Goal: Information Seeking & Learning: Find specific page/section

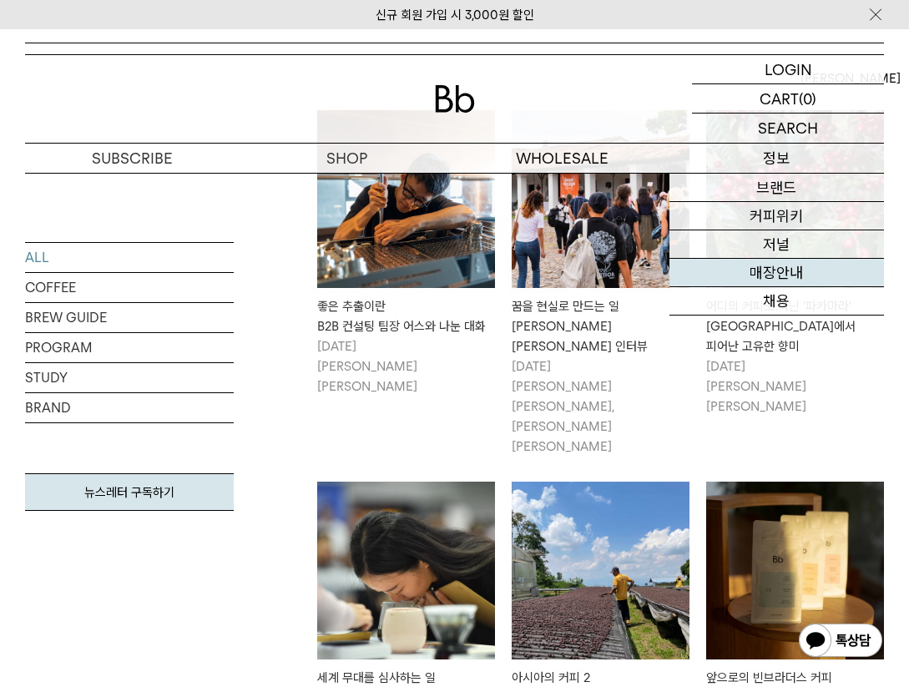
click at [783, 268] on link "매장안내" at bounding box center [776, 273] width 214 height 28
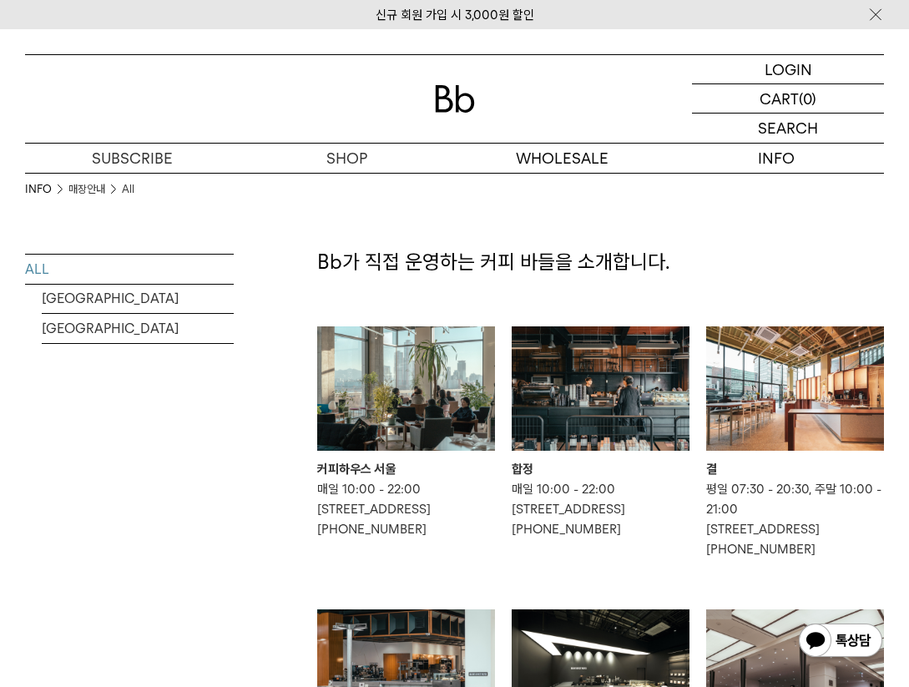
click at [555, 407] on img at bounding box center [601, 388] width 178 height 124
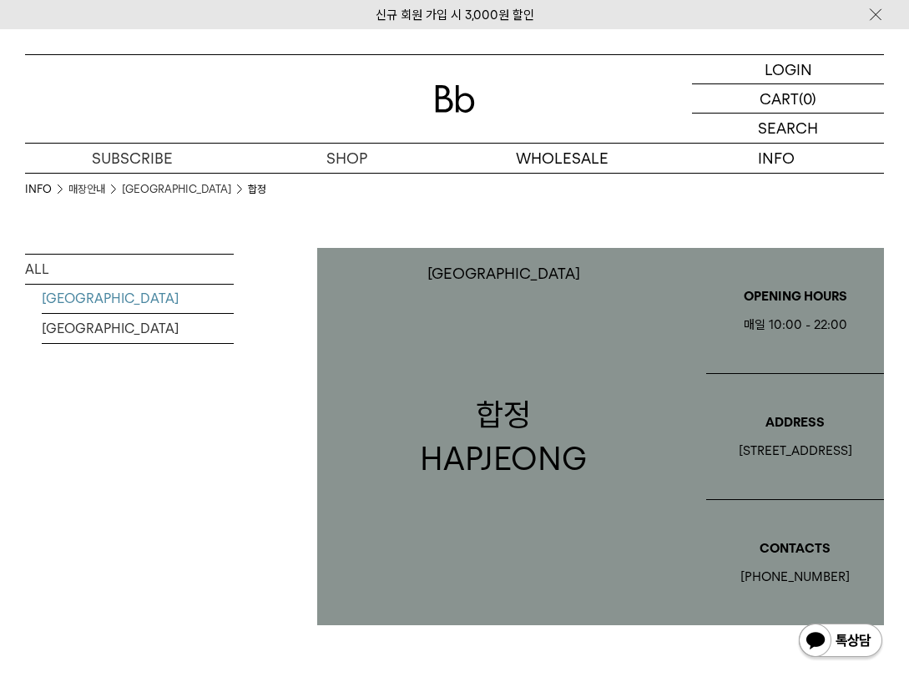
scroll to position [439, 0]
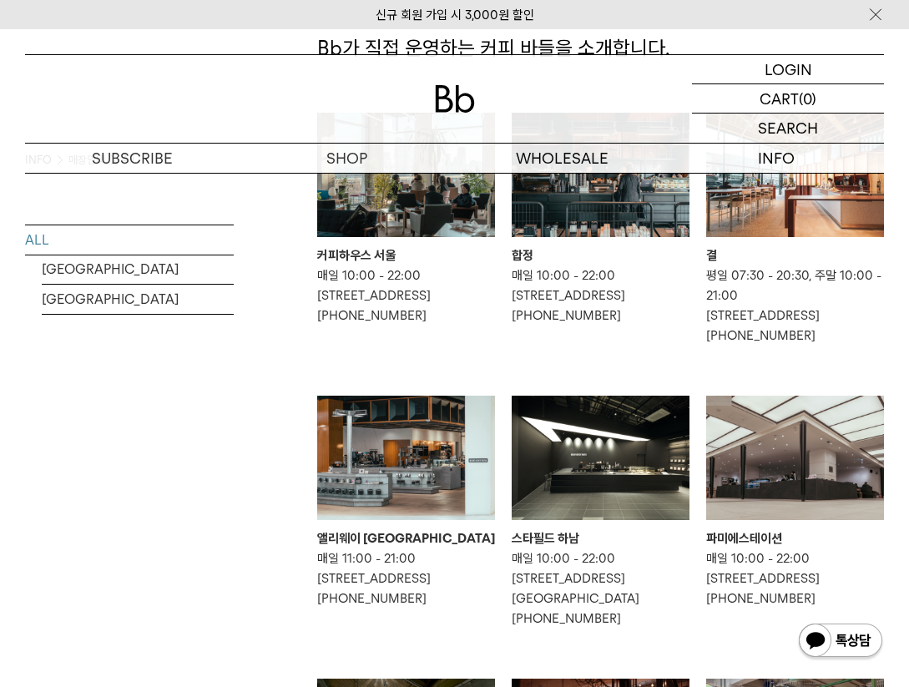
scroll to position [101, 0]
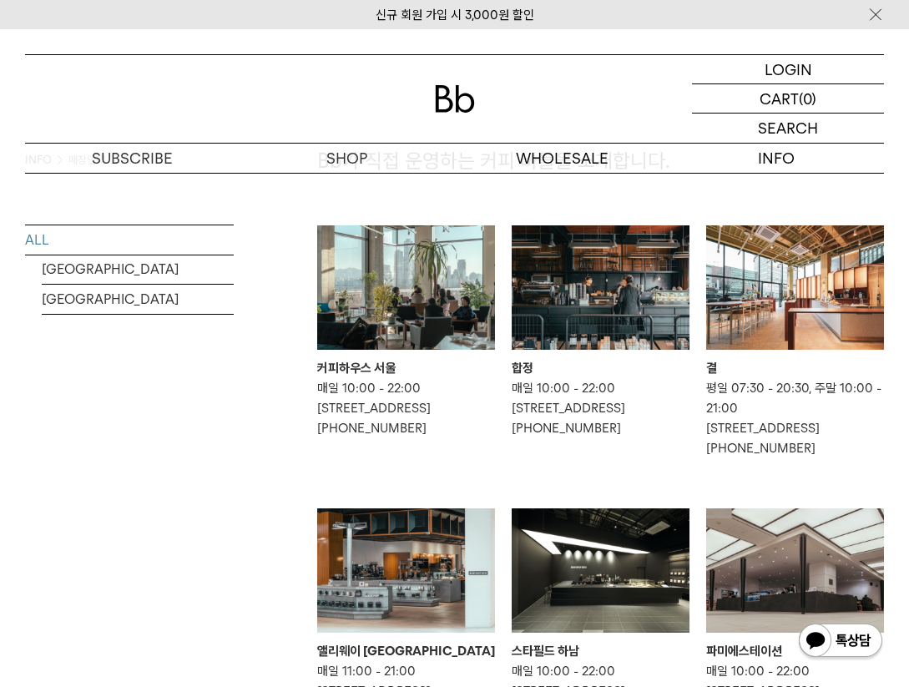
click at [411, 321] on img at bounding box center [406, 287] width 178 height 124
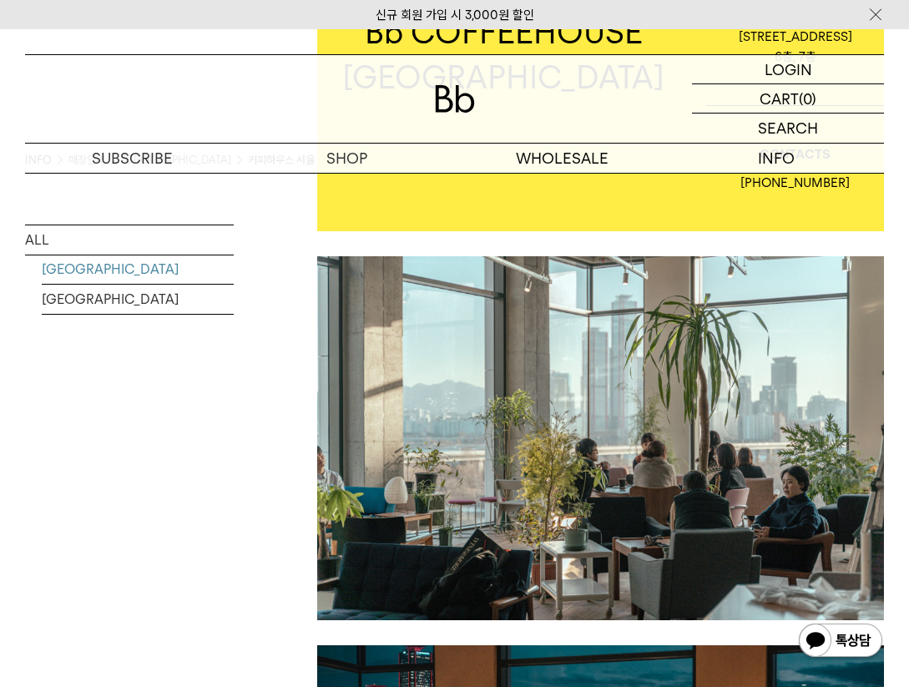
scroll to position [293, 0]
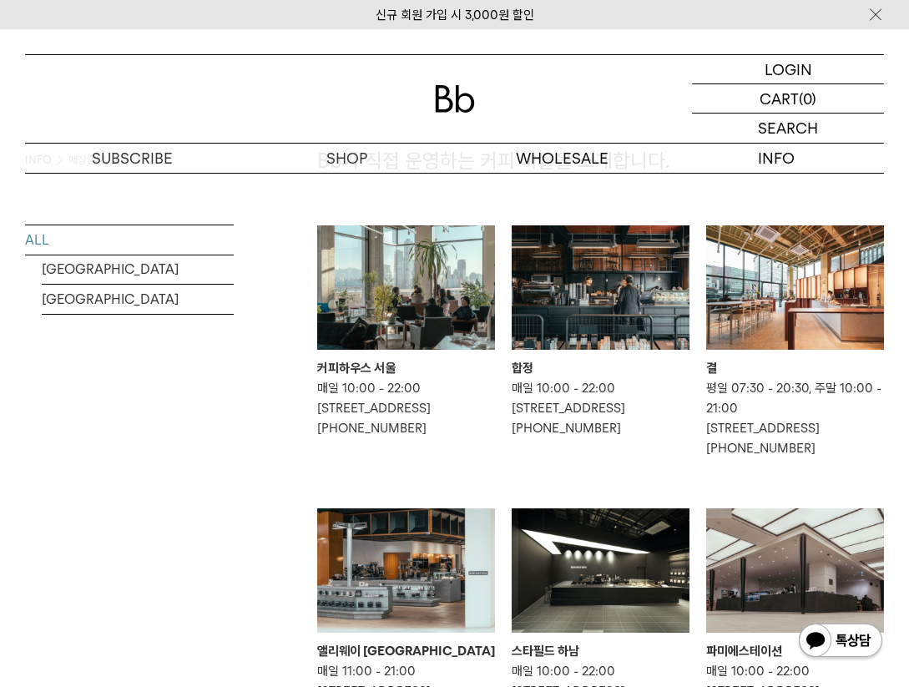
click at [602, 347] on img at bounding box center [601, 287] width 178 height 124
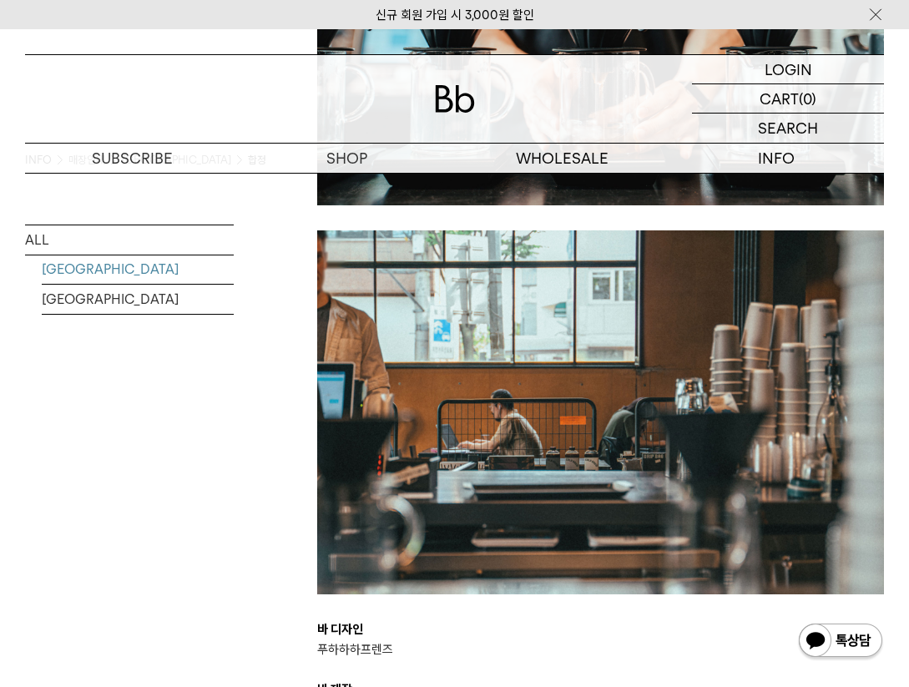
scroll to position [2213, 0]
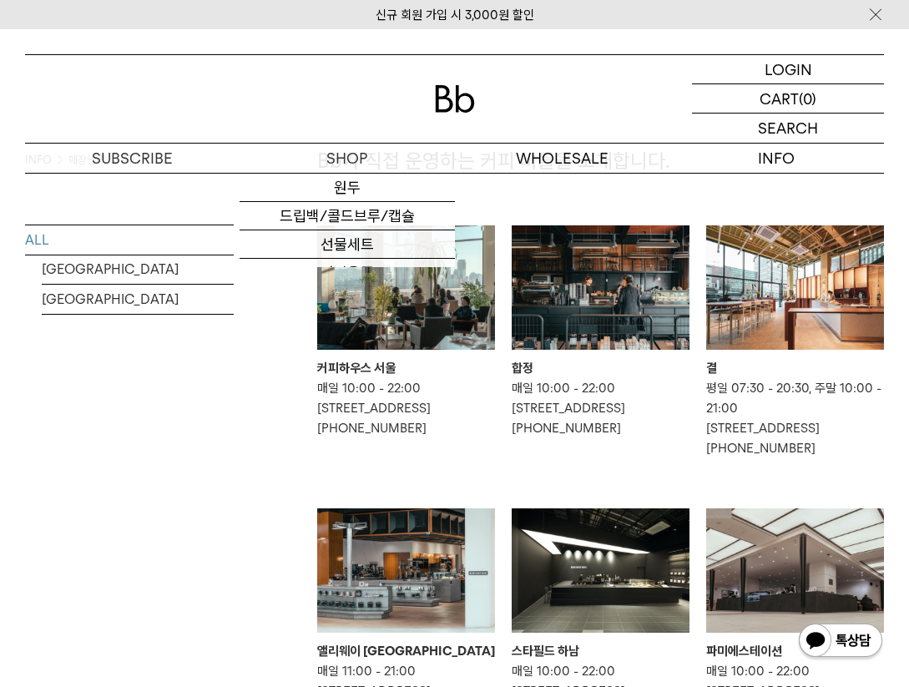
click at [425, 102] on div at bounding box center [454, 99] width 859 height 88
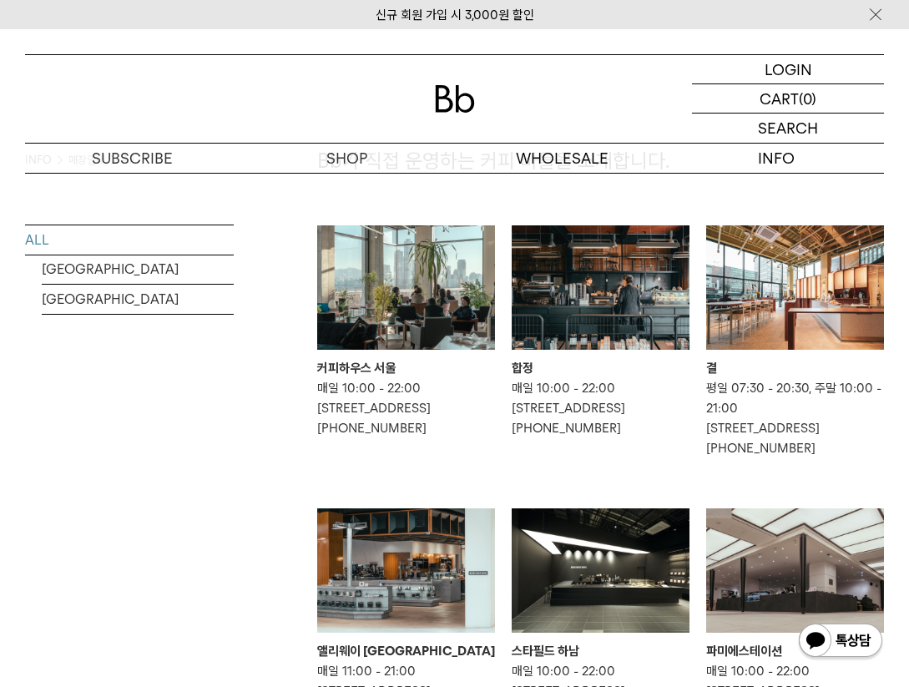
click at [450, 96] on img at bounding box center [455, 99] width 40 height 28
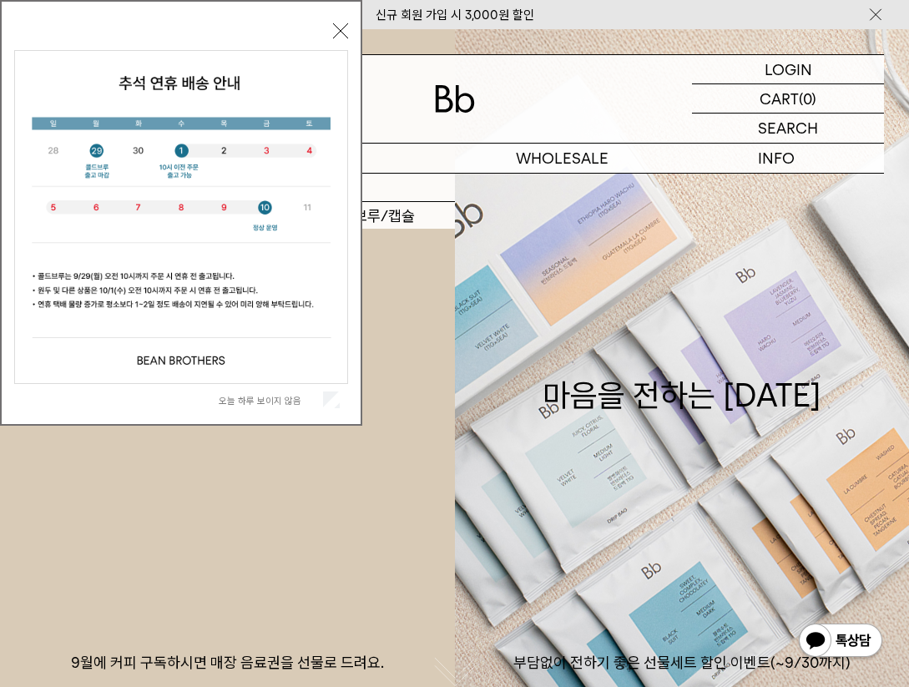
click at [381, 160] on p "숍" at bounding box center [346, 158] width 214 height 29
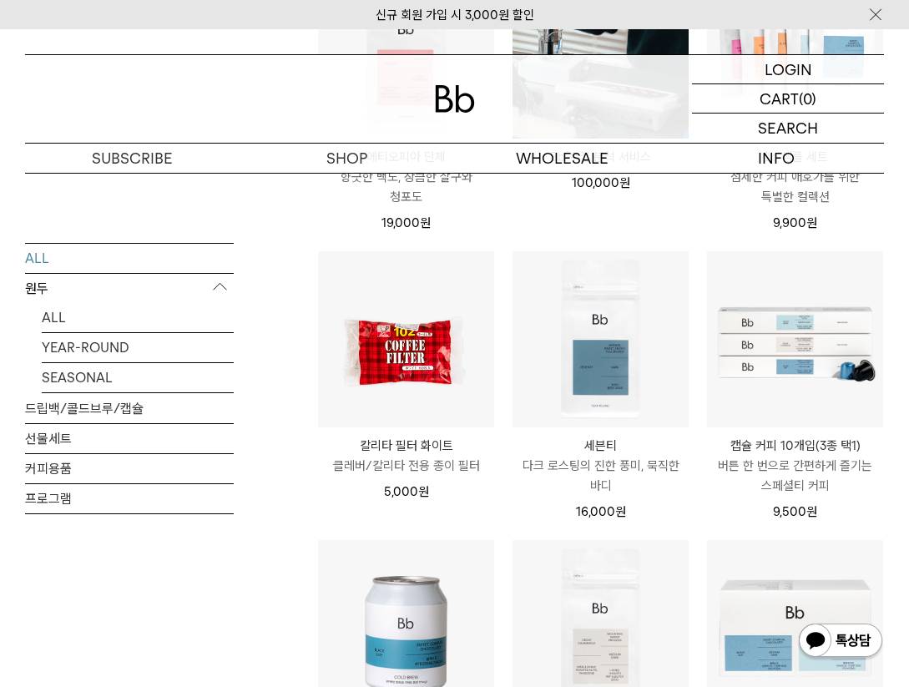
scroll to position [1324, 0]
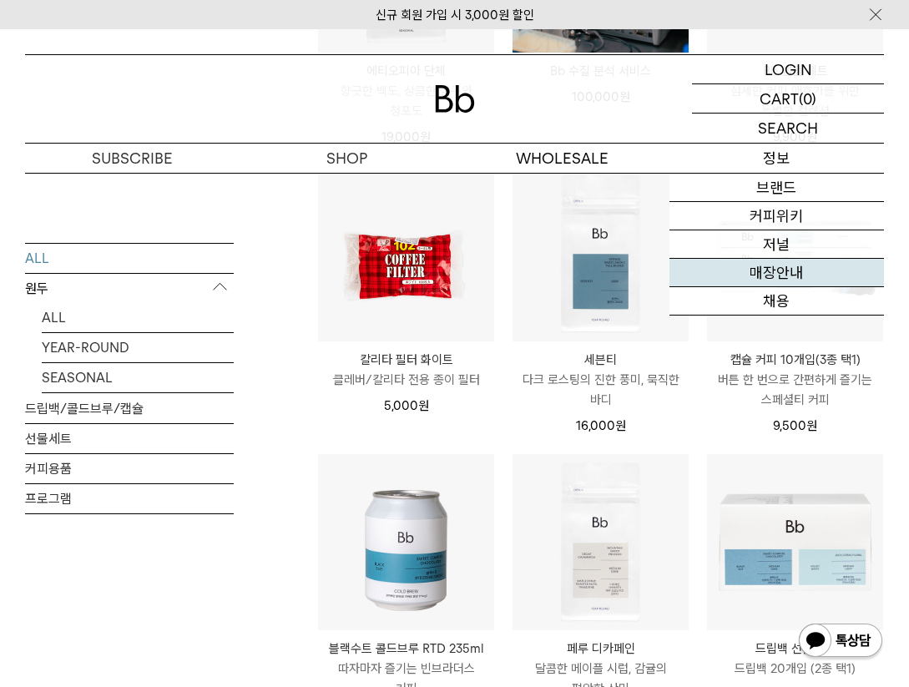
click at [793, 262] on link "매장안내" at bounding box center [776, 273] width 214 height 28
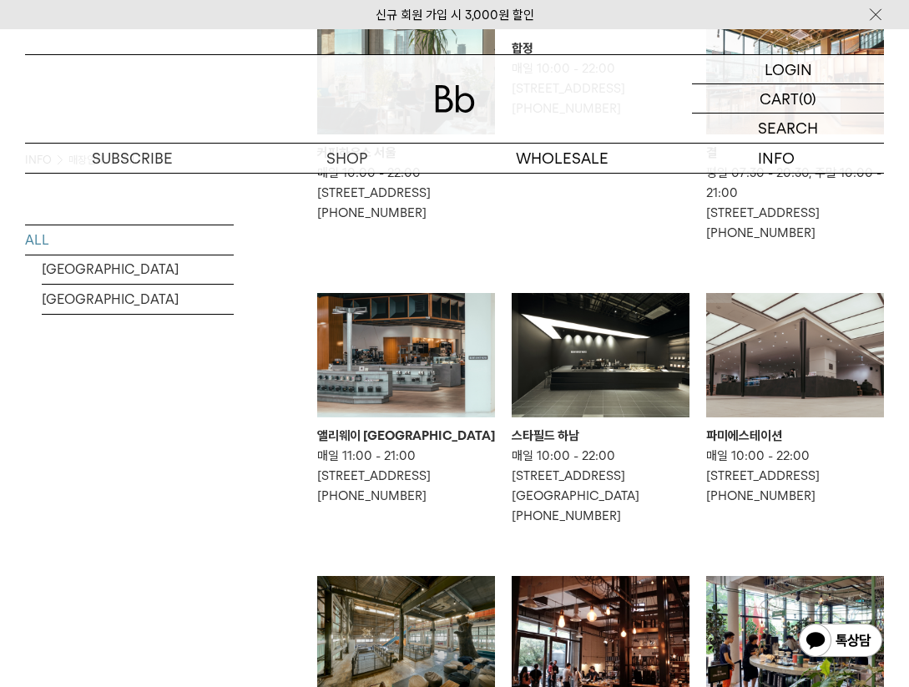
scroll to position [48, 0]
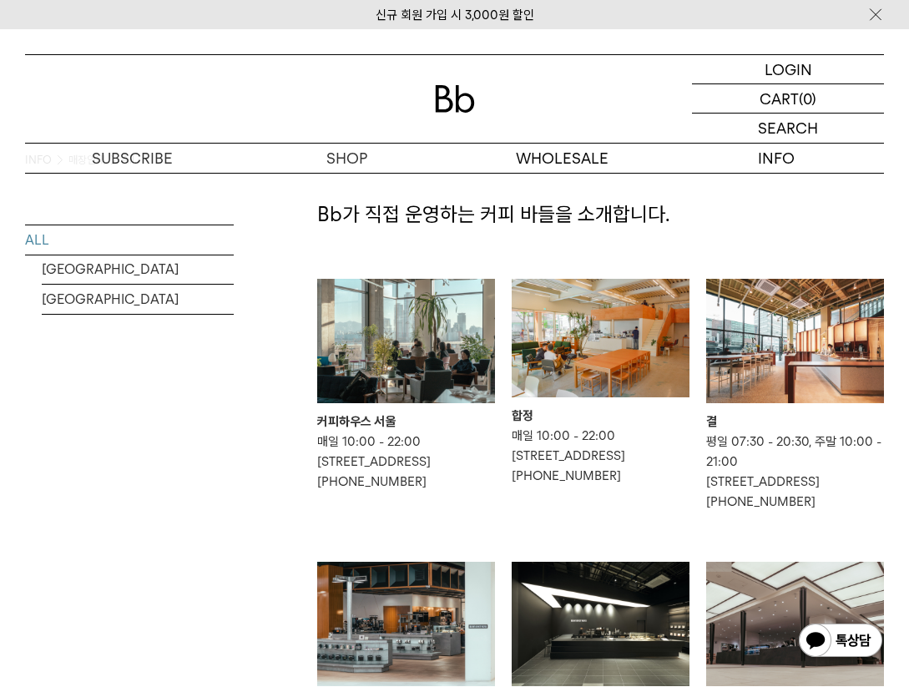
click at [661, 379] on img at bounding box center [601, 338] width 178 height 118
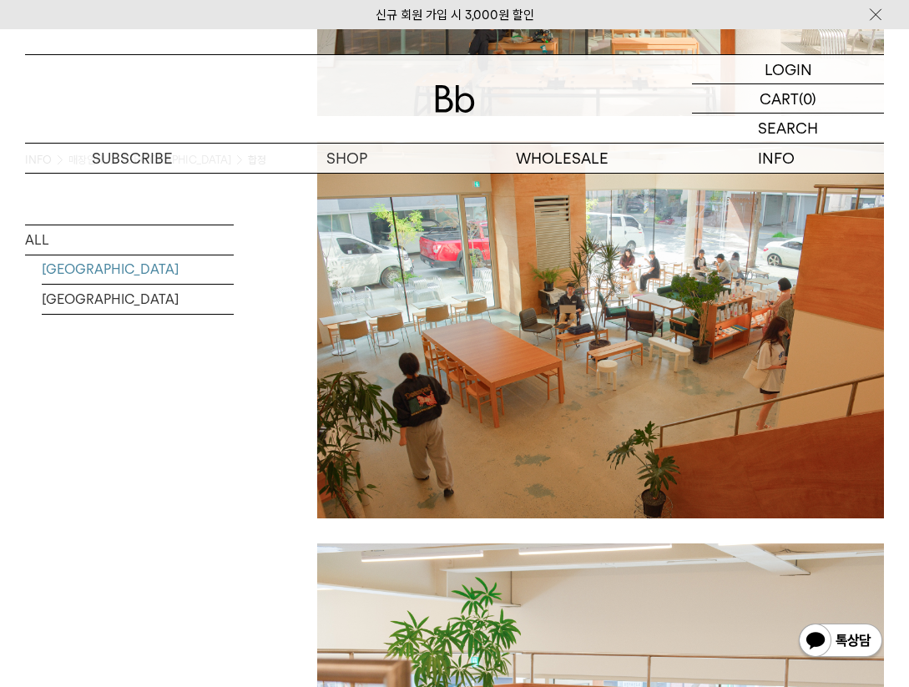
scroll to position [1220, 0]
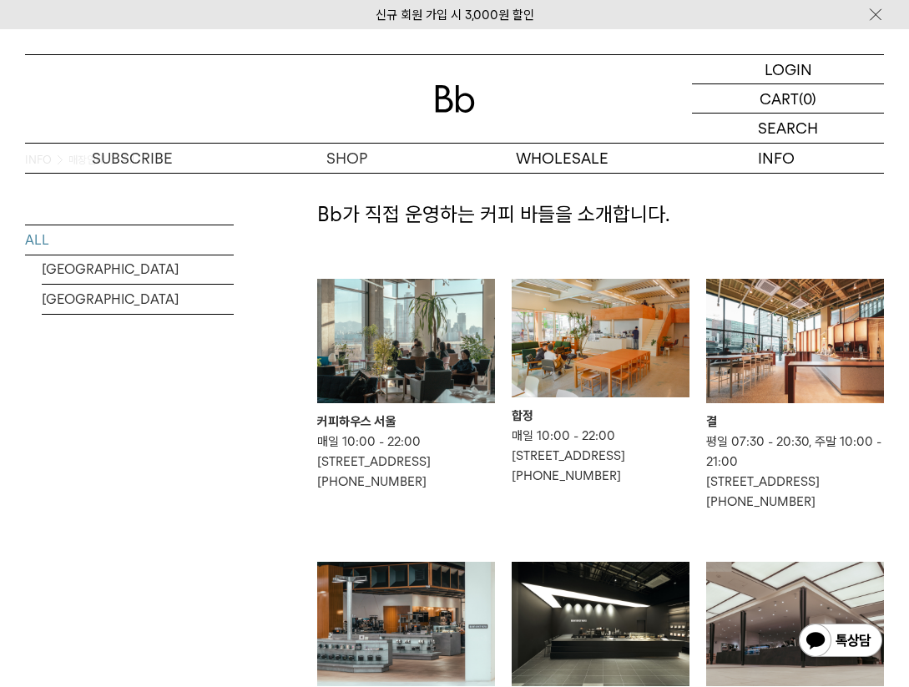
click at [398, 359] on img at bounding box center [406, 341] width 178 height 124
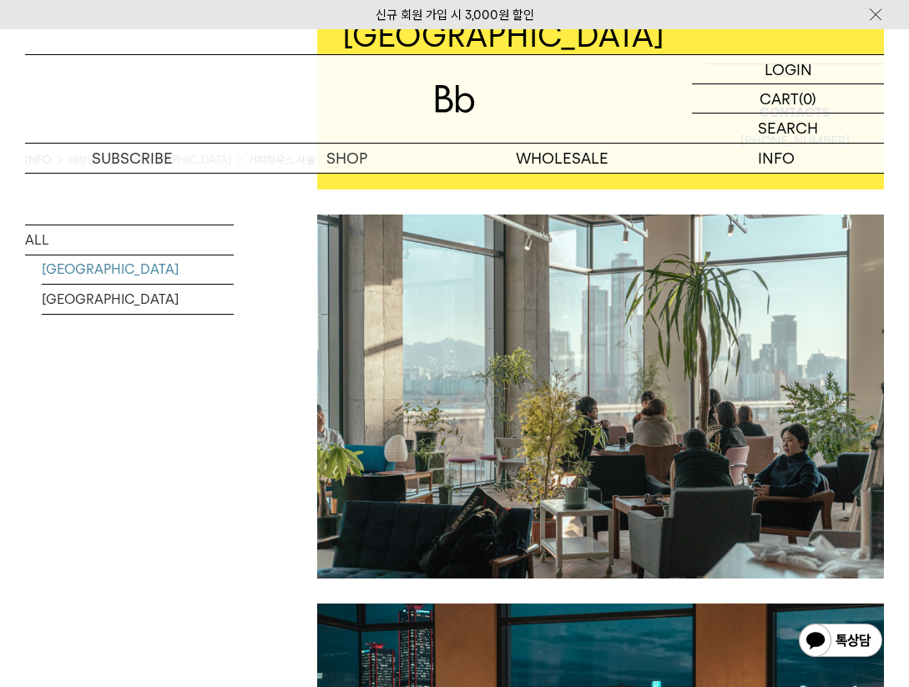
scroll to position [981, 0]
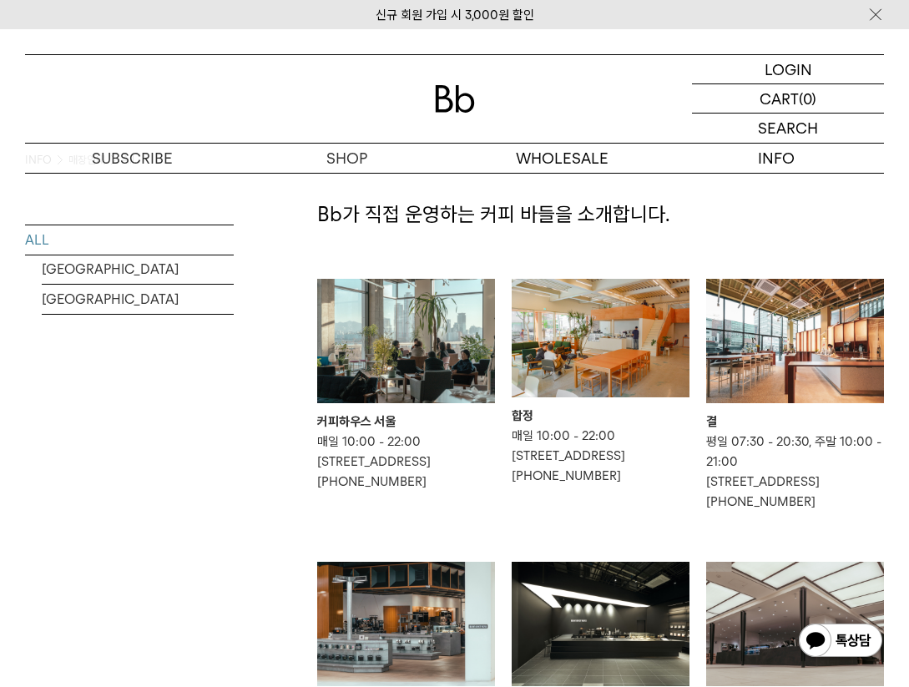
click at [601, 412] on div "합정" at bounding box center [601, 416] width 178 height 20
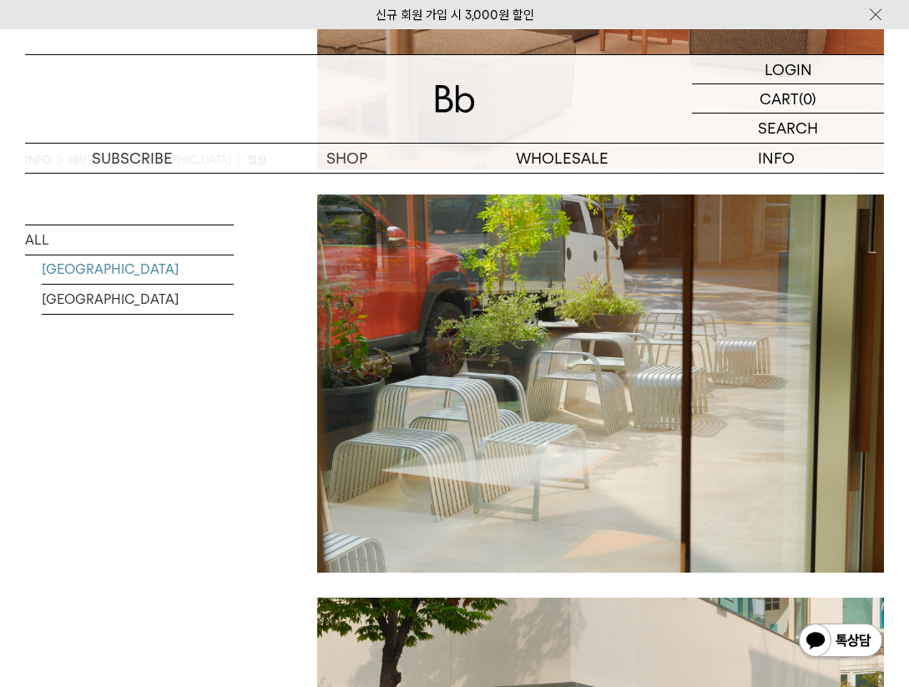
scroll to position [1715, 0]
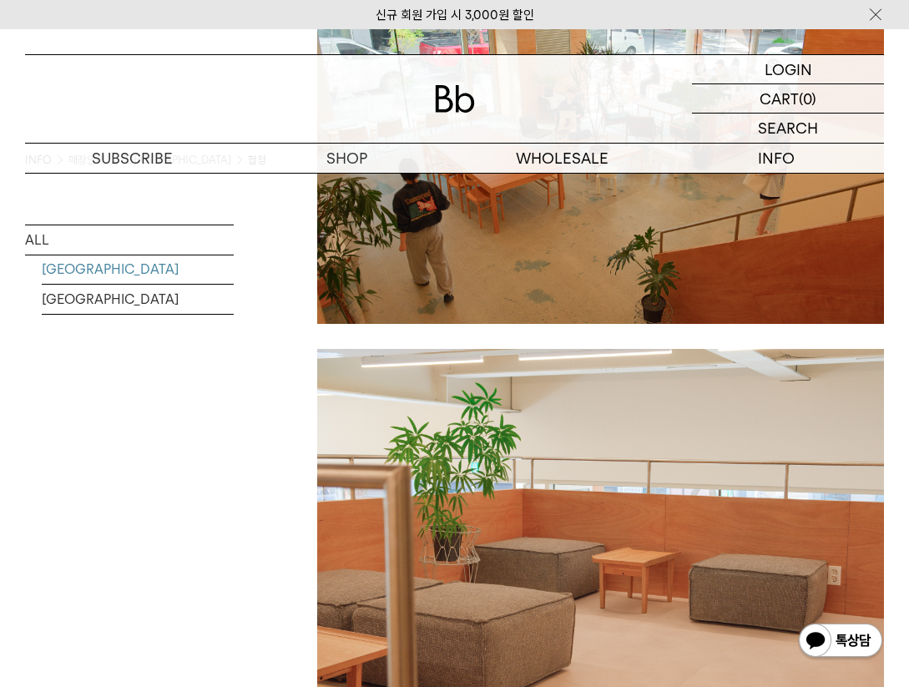
scroll to position [1353, 0]
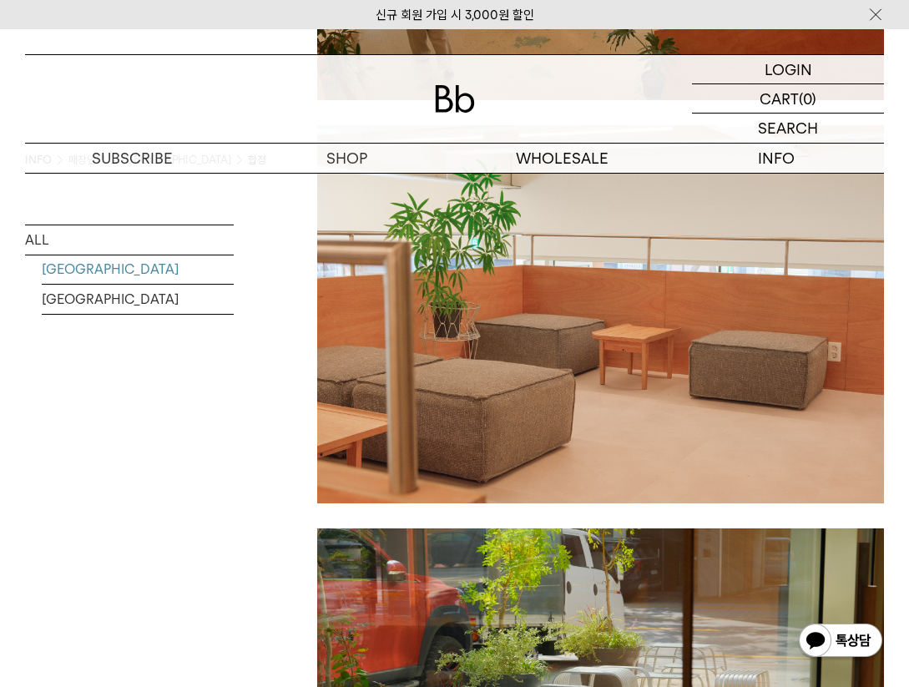
scroll to position [2019, 0]
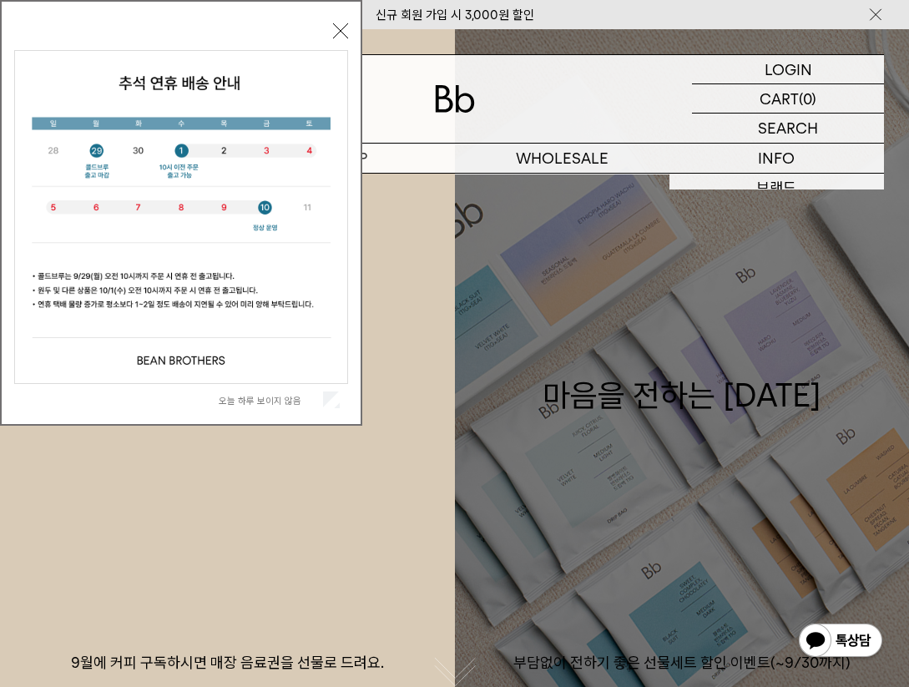
click at [768, 228] on link "마음을 전하는 [DATE] 부담없이 전하기 좋은 선물세트 할인 이벤트(~9/30까지)" at bounding box center [682, 372] width 455 height 687
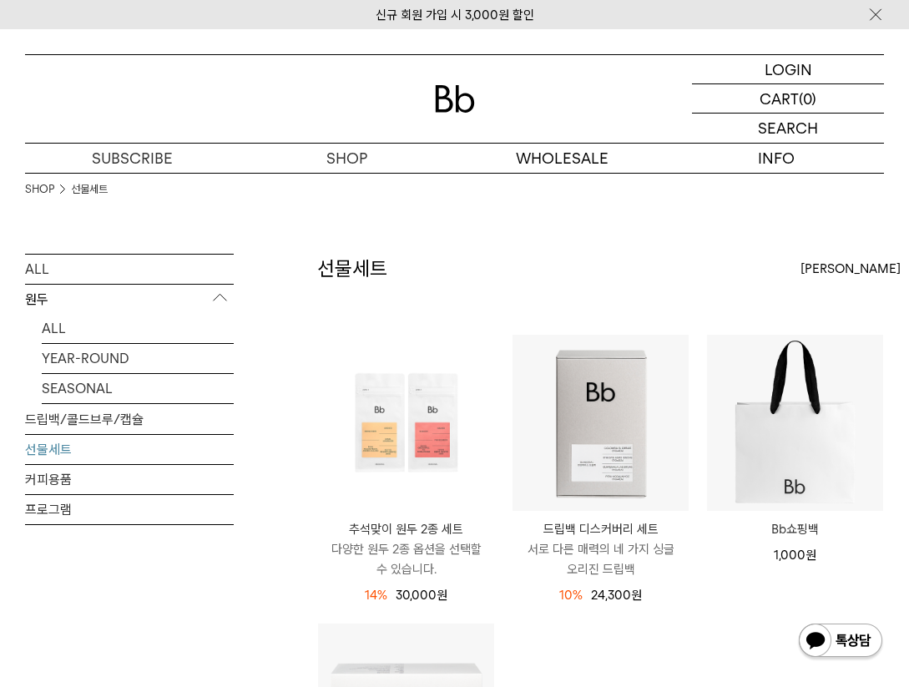
click at [779, 206] on div "SHOP 선물세트" at bounding box center [454, 213] width 859 height 81
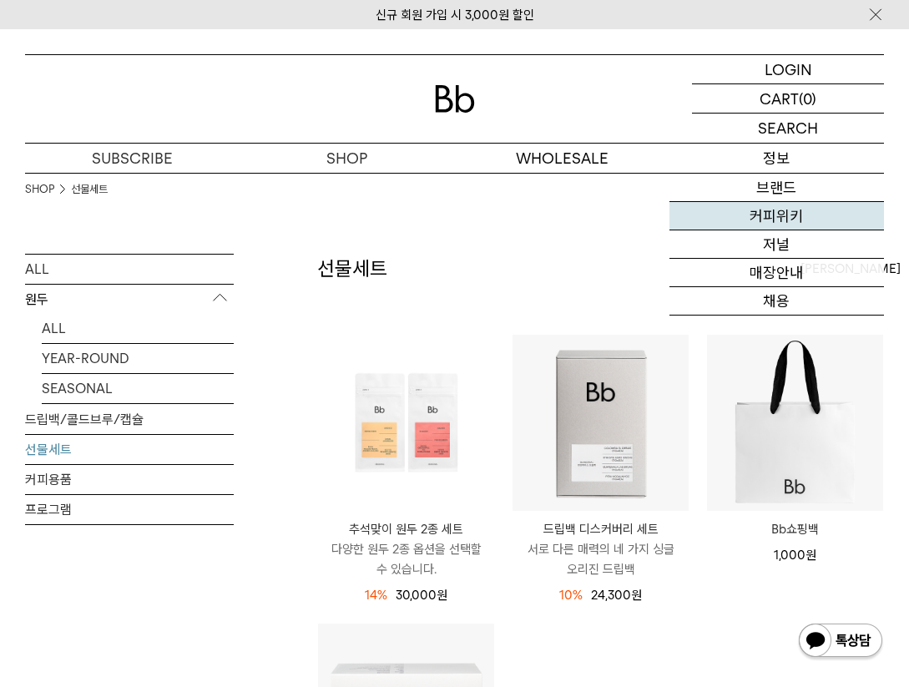
click at [782, 212] on link "커피위키" at bounding box center [776, 216] width 214 height 28
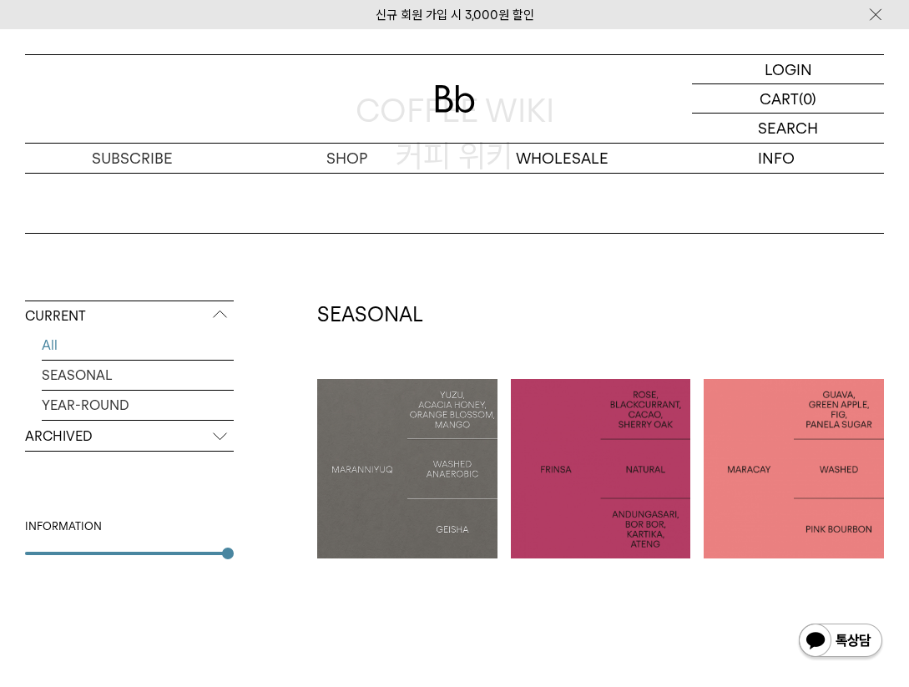
scroll to position [295, 0]
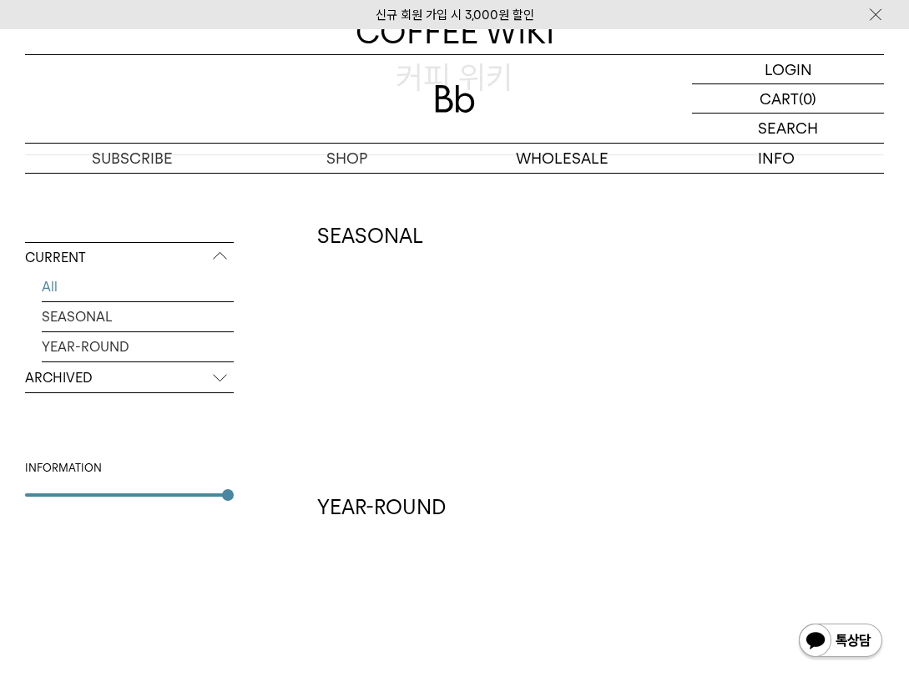
scroll to position [295, 0]
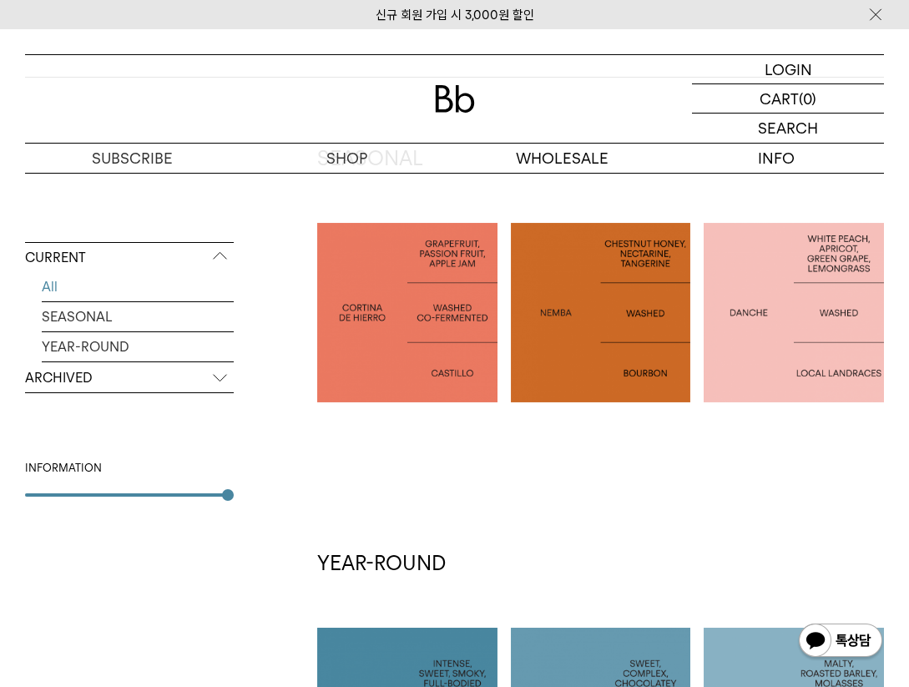
click at [137, 387] on p "ARCHIVED" at bounding box center [129, 378] width 209 height 30
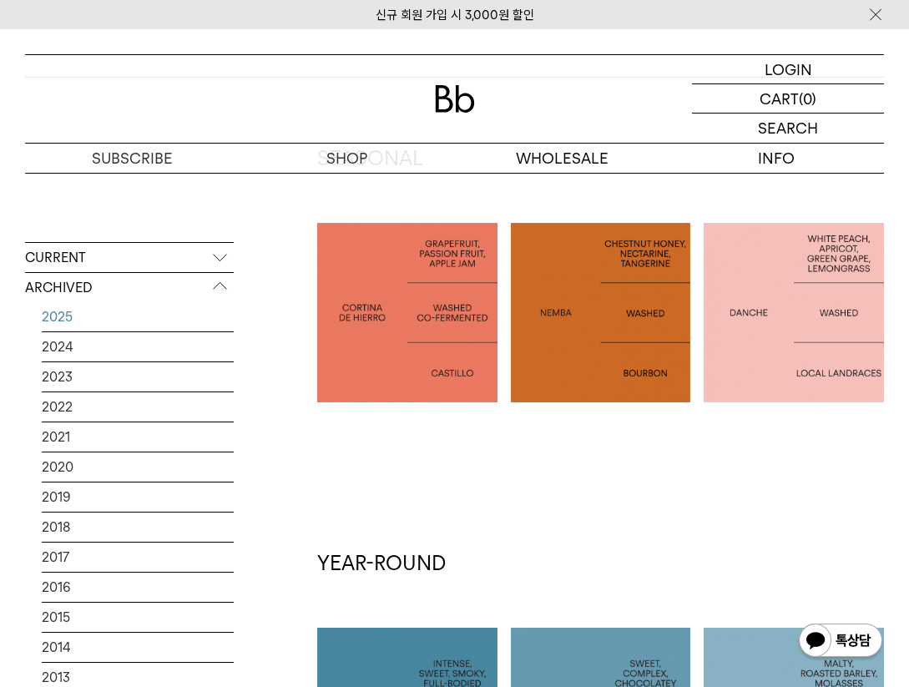
click at [77, 315] on link "2025" at bounding box center [138, 316] width 192 height 29
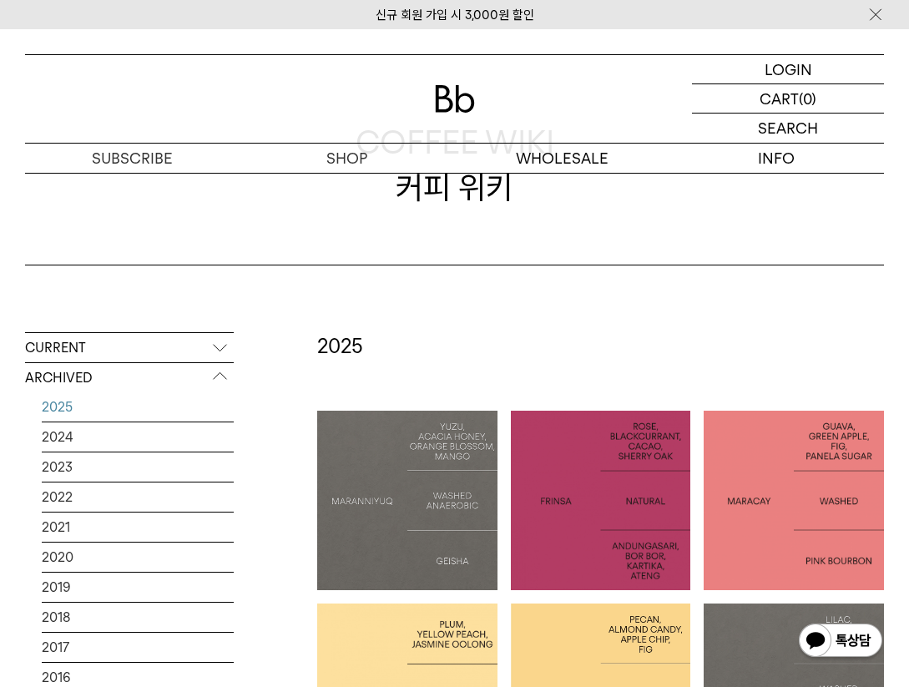
scroll to position [193, 0]
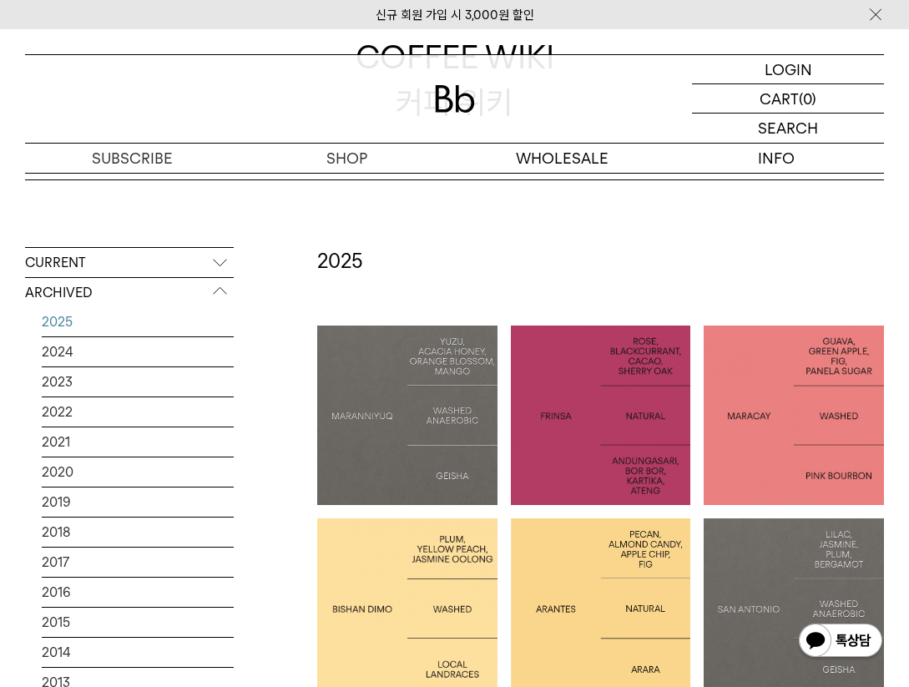
click at [139, 268] on p "CURRENT" at bounding box center [129, 263] width 209 height 30
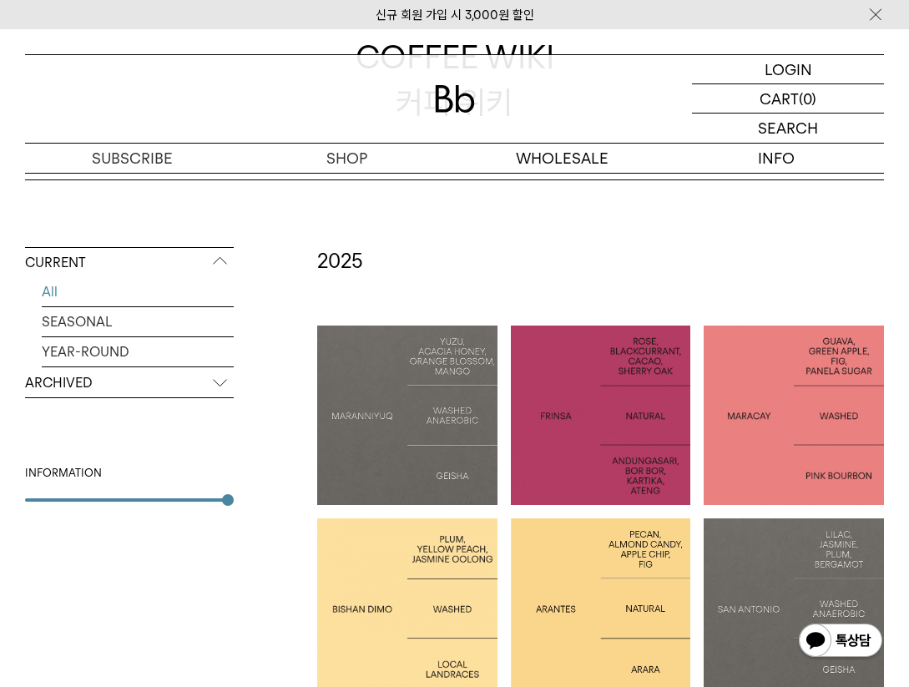
click at [55, 292] on link "All" at bounding box center [138, 291] width 192 height 29
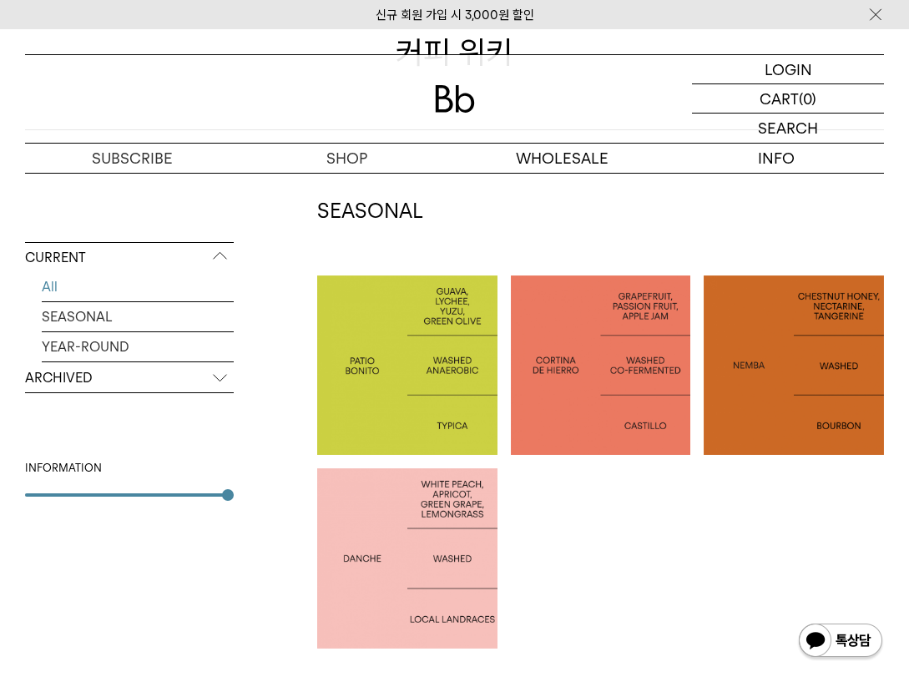
scroll to position [265, 0]
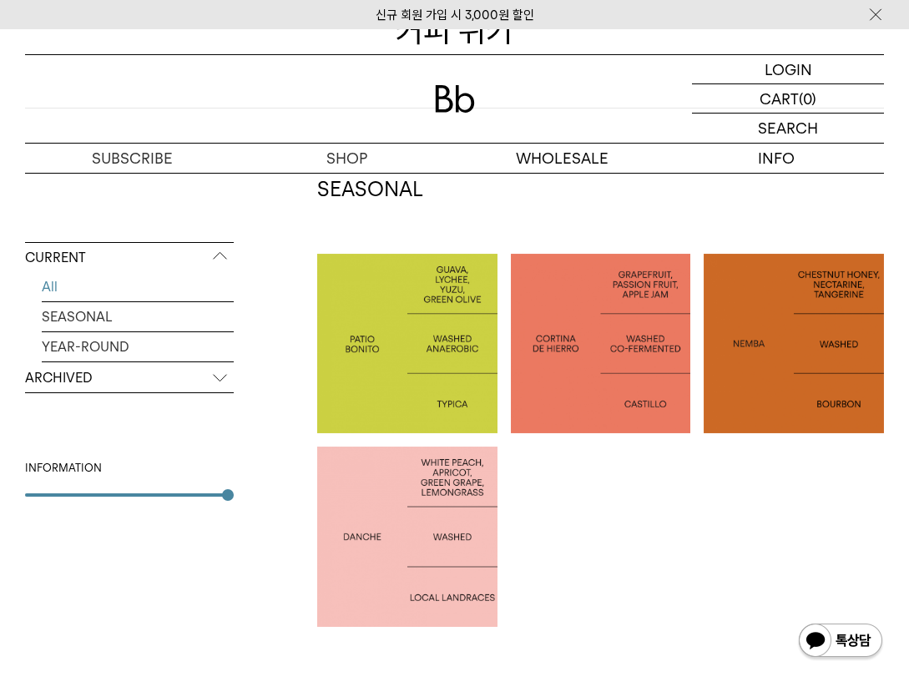
click at [89, 492] on div "INFORMATION" at bounding box center [129, 478] width 209 height 37
click at [88, 493] on div at bounding box center [126, 494] width 203 height 3
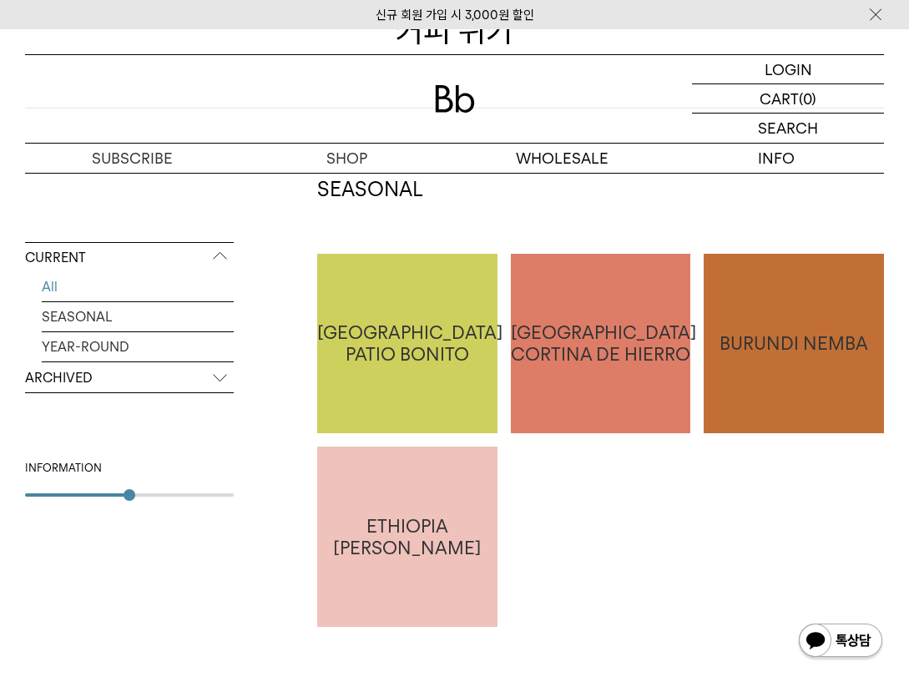
type input "*"
click at [229, 495] on div at bounding box center [129, 494] width 209 height 3
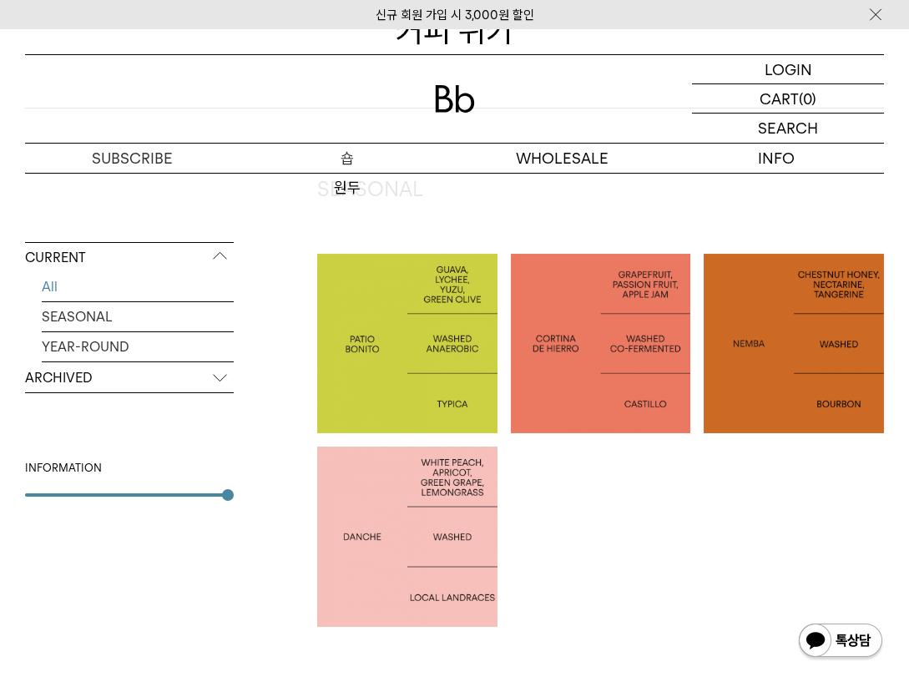
click at [349, 169] on p "숍" at bounding box center [346, 158] width 214 height 29
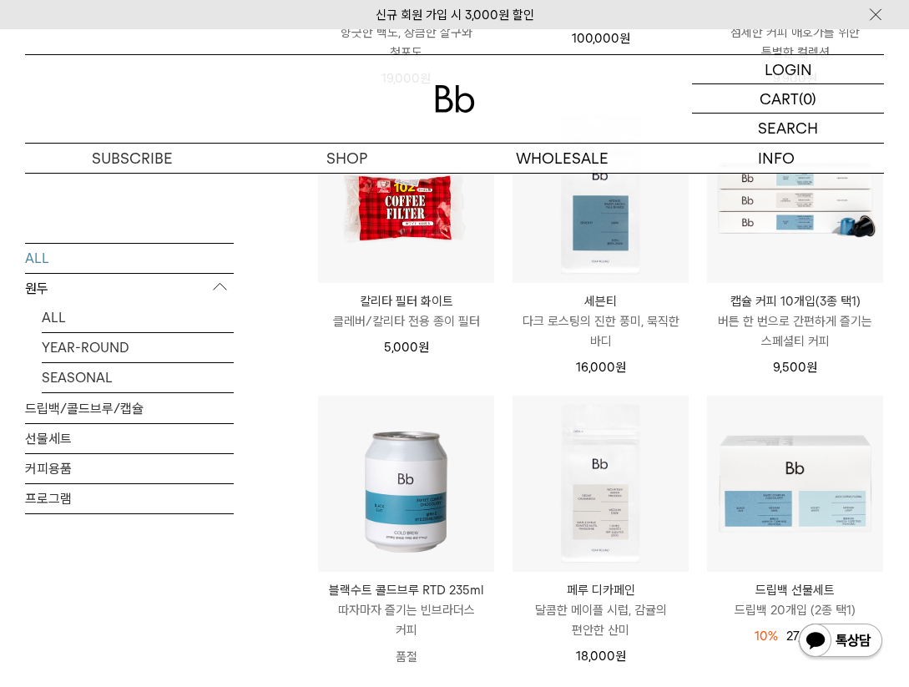
scroll to position [1661, 0]
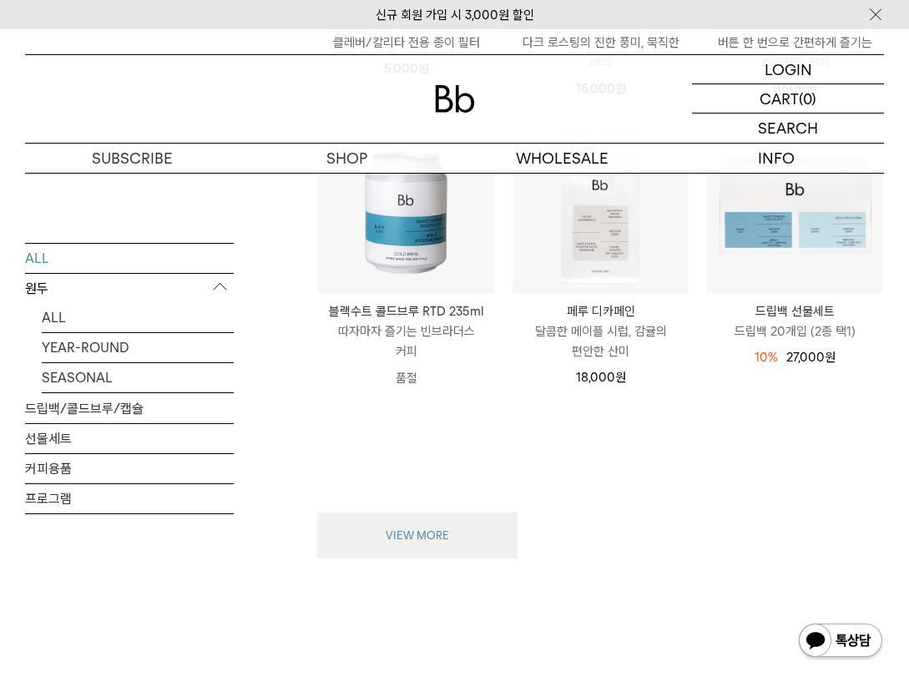
click at [456, 515] on button "VIEW MORE" at bounding box center [417, 535] width 200 height 47
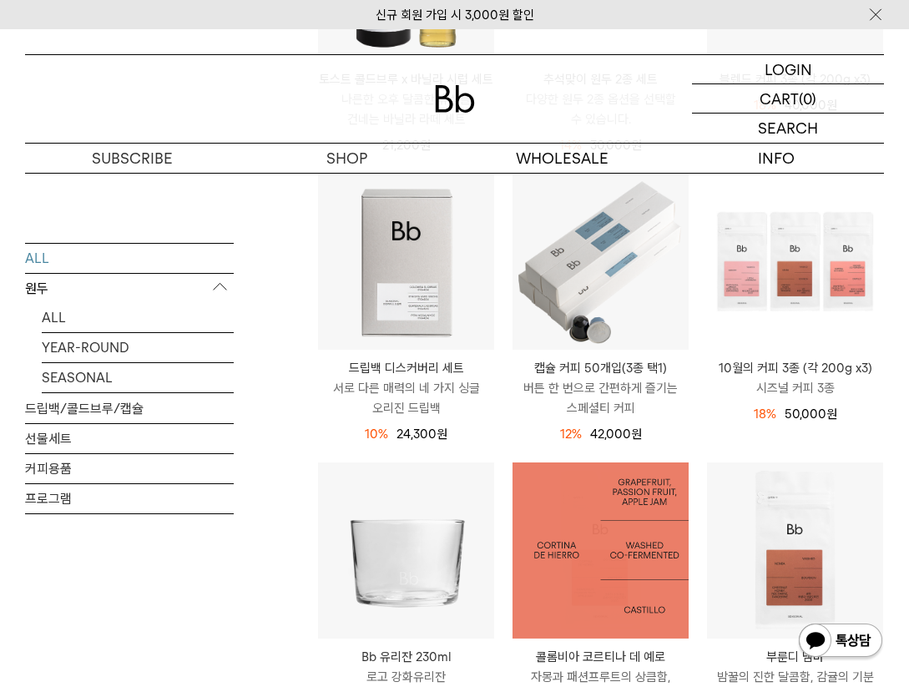
scroll to position [651, 0]
